Goal: Task Accomplishment & Management: Manage account settings

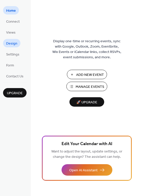
click at [13, 45] on span "Design" at bounding box center [11, 43] width 11 height 5
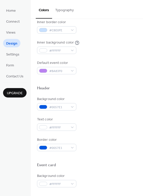
scroll to position [115, 0]
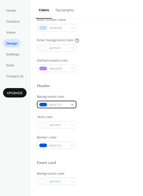
click at [66, 103] on span "#0057E1" at bounding box center [58, 104] width 19 height 5
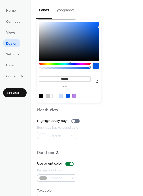
scroll to position [206, 0]
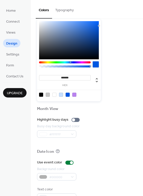
click at [40, 97] on div at bounding box center [68, 94] width 65 height 9
click at [40, 96] on div at bounding box center [41, 95] width 4 height 4
type input "*******"
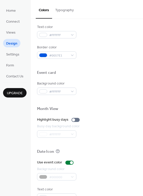
click at [119, 44] on div "Background color #000000FF Text color #FFFFFF Border color #0057E1" at bounding box center [86, 31] width 99 height 55
click at [70, 10] on button "Typography" at bounding box center [64, 9] width 25 height 18
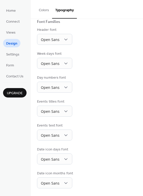
click at [66, 10] on button "Typography" at bounding box center [64, 9] width 25 height 19
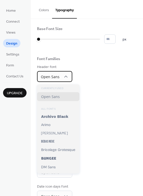
click at [55, 79] on span "Open Sans" at bounding box center [50, 76] width 19 height 5
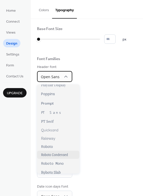
scroll to position [331, 0]
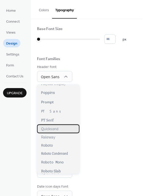
click at [53, 127] on span "Quicksand" at bounding box center [49, 129] width 17 height 5
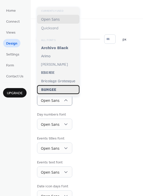
click at [55, 91] on span "Bungee" at bounding box center [48, 89] width 15 height 5
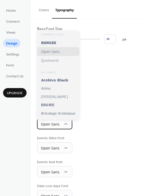
click at [61, 125] on div "Open Sans" at bounding box center [54, 124] width 35 height 11
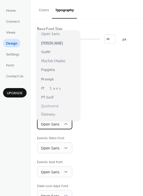
scroll to position [343, 0]
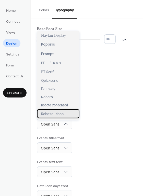
click at [52, 115] on span "Roboto Mono" at bounding box center [52, 113] width 22 height 5
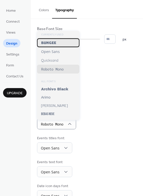
click at [58, 46] on div "Bungee" at bounding box center [58, 42] width 42 height 9
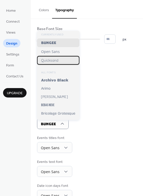
click at [57, 63] on div "Quicksand" at bounding box center [58, 60] width 42 height 9
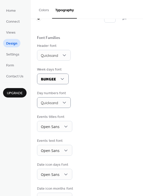
scroll to position [22, 0]
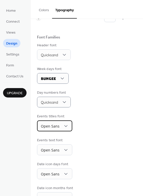
click at [69, 128] on div "Open Sans" at bounding box center [54, 126] width 35 height 11
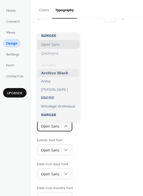
scroll to position [5, 0]
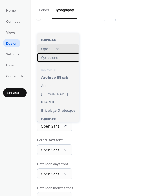
click at [57, 56] on span "Quicksand" at bounding box center [49, 57] width 17 height 5
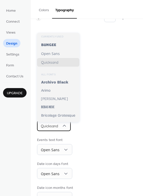
click at [66, 128] on icon at bounding box center [64, 125] width 5 height 5
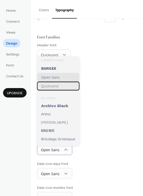
click at [57, 85] on span "Quicksand" at bounding box center [49, 86] width 17 height 5
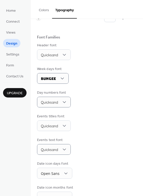
click at [93, 120] on div "Events titles font Quicksand" at bounding box center [86, 122] width 99 height 17
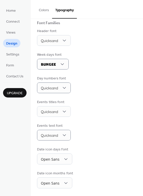
scroll to position [37, 0]
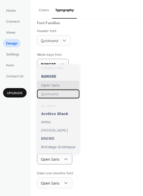
click at [57, 93] on span "Quicksand" at bounding box center [49, 94] width 17 height 5
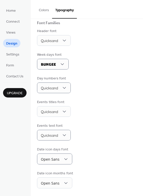
click at [106, 120] on div "Base Font Size * px Font Families Header font Quicksand Week days font Bungee D…" at bounding box center [86, 90] width 99 height 198
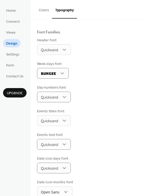
scroll to position [27, 0]
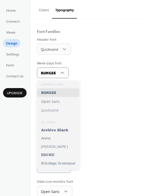
click at [95, 78] on div "Week days font Bungee" at bounding box center [86, 69] width 99 height 17
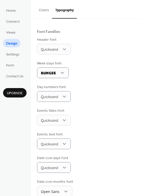
click at [46, 9] on button "Colors" at bounding box center [44, 9] width 16 height 18
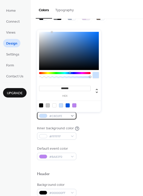
click at [69, 115] on div "#C8E0FE" at bounding box center [56, 115] width 39 height 7
click at [41, 104] on div at bounding box center [41, 106] width 4 height 4
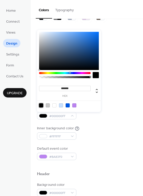
type input "*******"
click at [113, 116] on div "Inner border color #000000FF" at bounding box center [86, 113] width 99 height 14
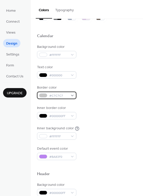
click at [71, 96] on div "#C7C7C7" at bounding box center [56, 95] width 39 height 7
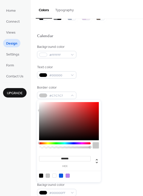
click at [54, 175] on div at bounding box center [54, 176] width 4 height 4
type input "*******"
click at [54, 175] on div at bounding box center [54, 176] width 4 height 4
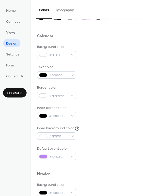
click at [120, 93] on div "Border color #FFFFFFFF" at bounding box center [86, 92] width 99 height 14
click at [48, 84] on div "Background color #FFFFFF Text color #000000 Border color #FFFFFFFF Inner border…" at bounding box center [86, 102] width 99 height 116
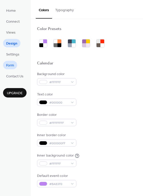
click at [15, 68] on link "Form" at bounding box center [10, 65] width 14 height 8
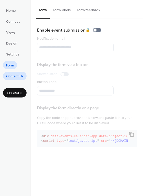
click at [14, 77] on span "Contact Us" at bounding box center [14, 76] width 17 height 5
